Goal: Check status: Check status

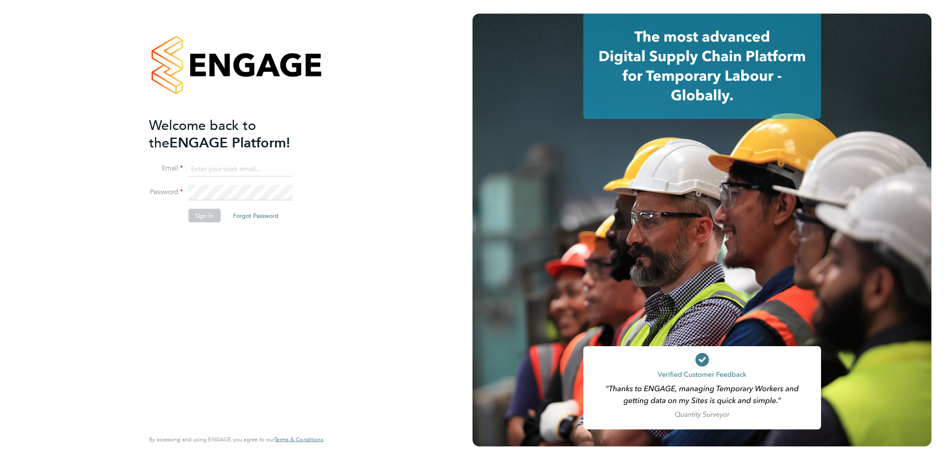
type input "corbon.clarke-selby@randstad.co.uk"
click at [215, 210] on button "Sign In" at bounding box center [204, 215] width 32 height 14
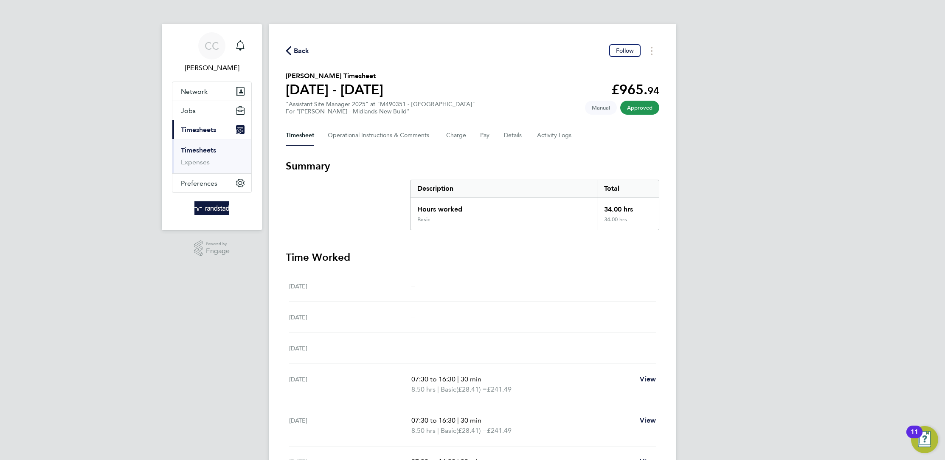
click at [211, 152] on link "Timesheets" at bounding box center [198, 150] width 35 height 8
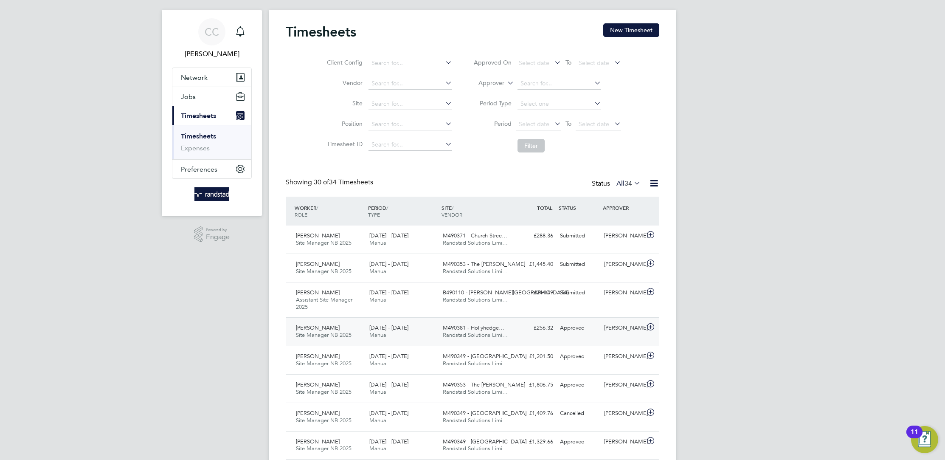
click at [413, 333] on div "16 - 22 Aug 2025 Manual" at bounding box center [402, 331] width 73 height 21
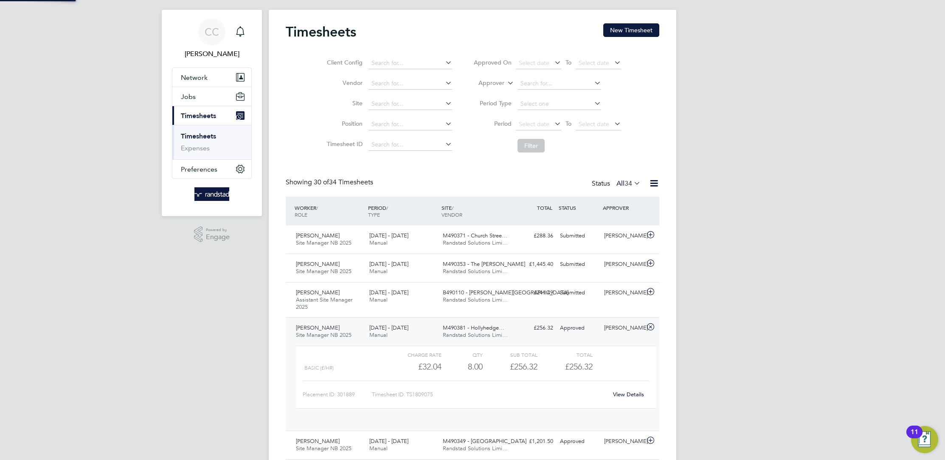
scroll to position [14, 82]
click at [517, 322] on div "£256.32 Approved" at bounding box center [534, 328] width 44 height 14
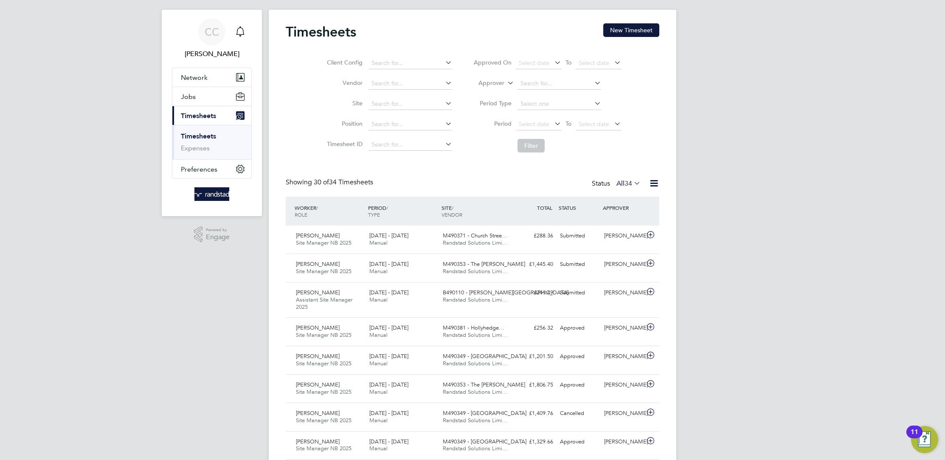
drag, startPoint x: 407, startPoint y: 93, endPoint x: 206, endPoint y: 307, distance: 293.7
